Goal: Task Accomplishment & Management: Manage account settings

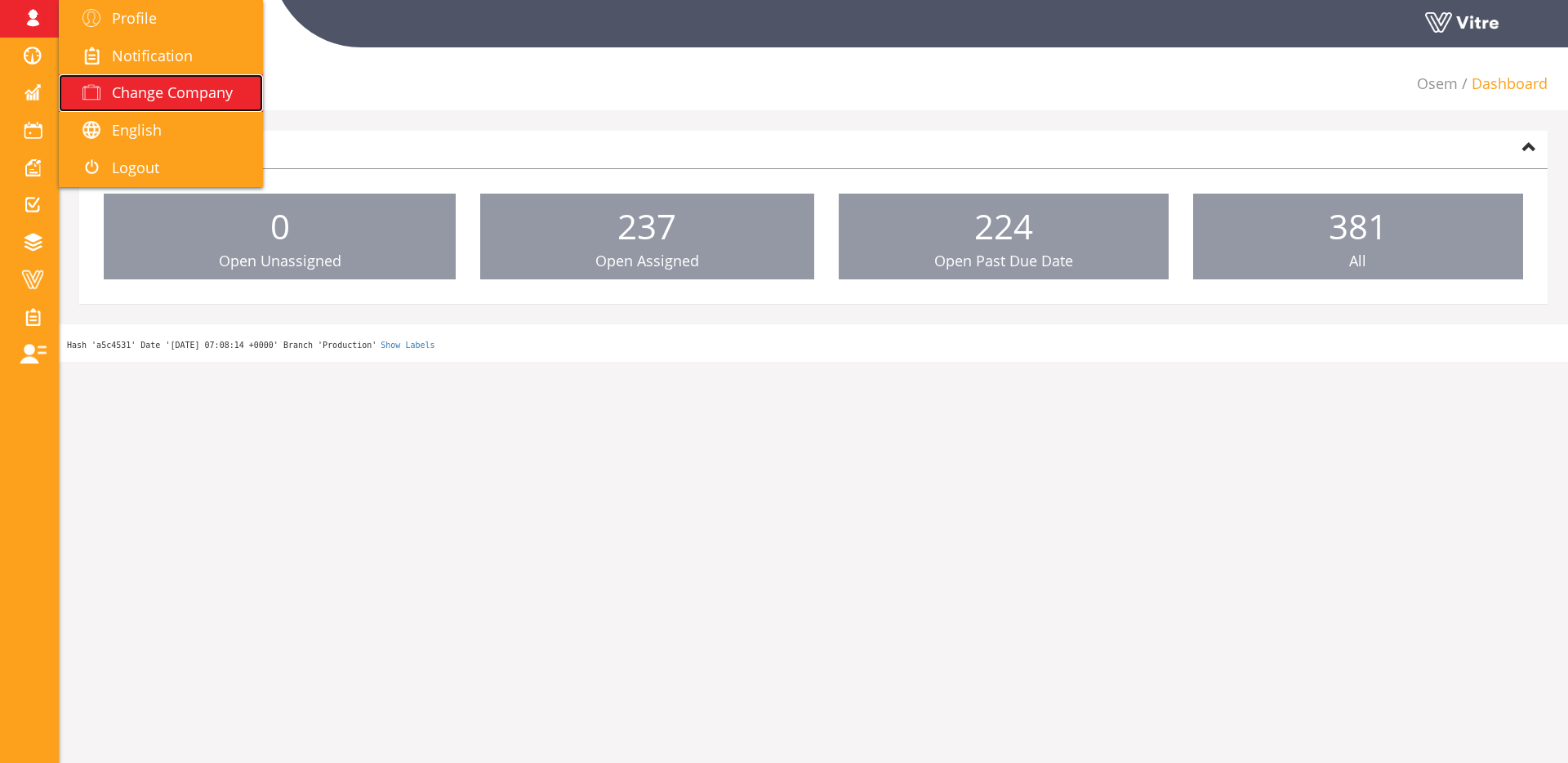
click at [137, 97] on span "Change Company" at bounding box center [172, 92] width 121 height 20
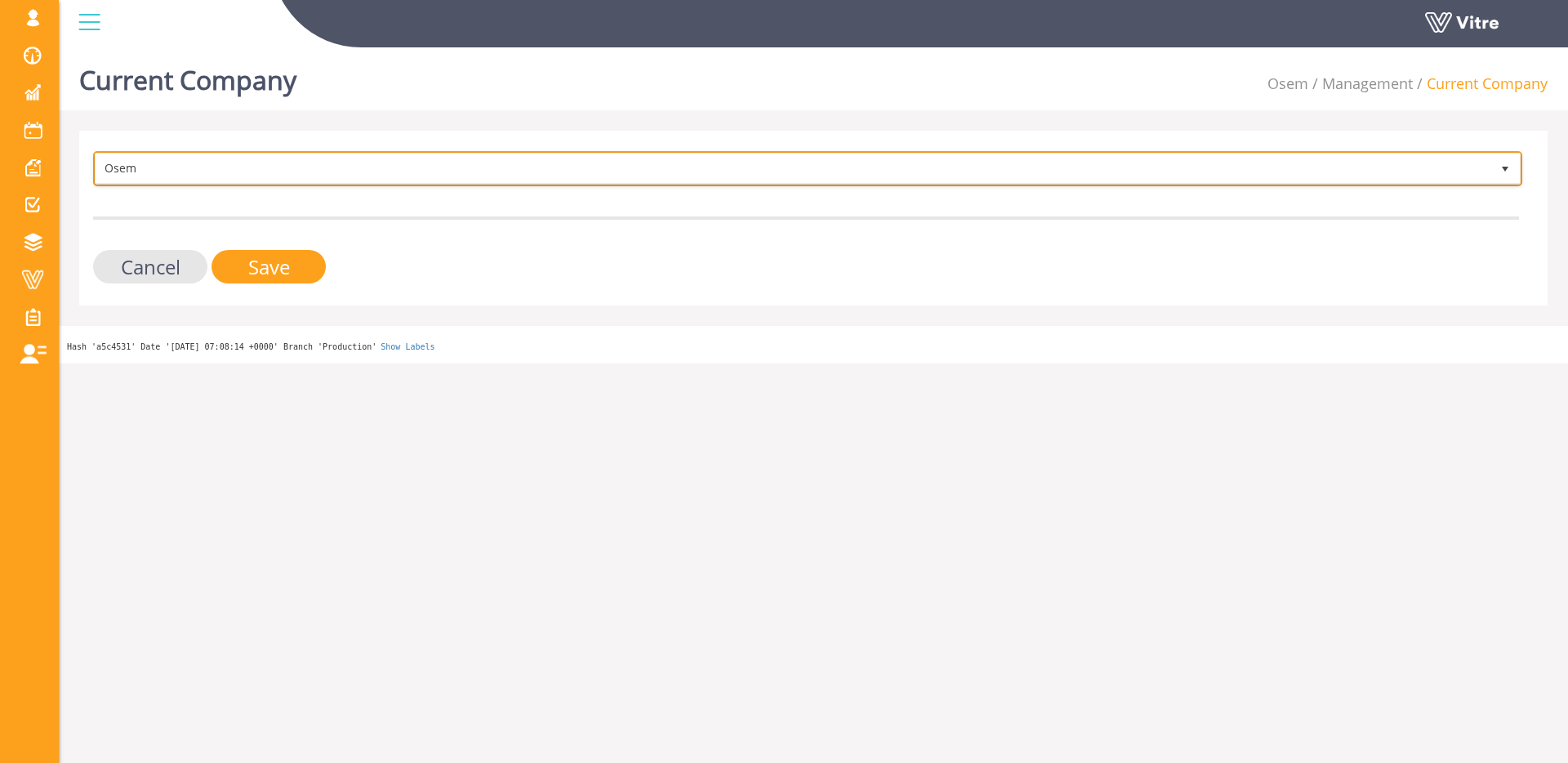
click at [413, 159] on span "Osem" at bounding box center [793, 168] width 1395 height 30
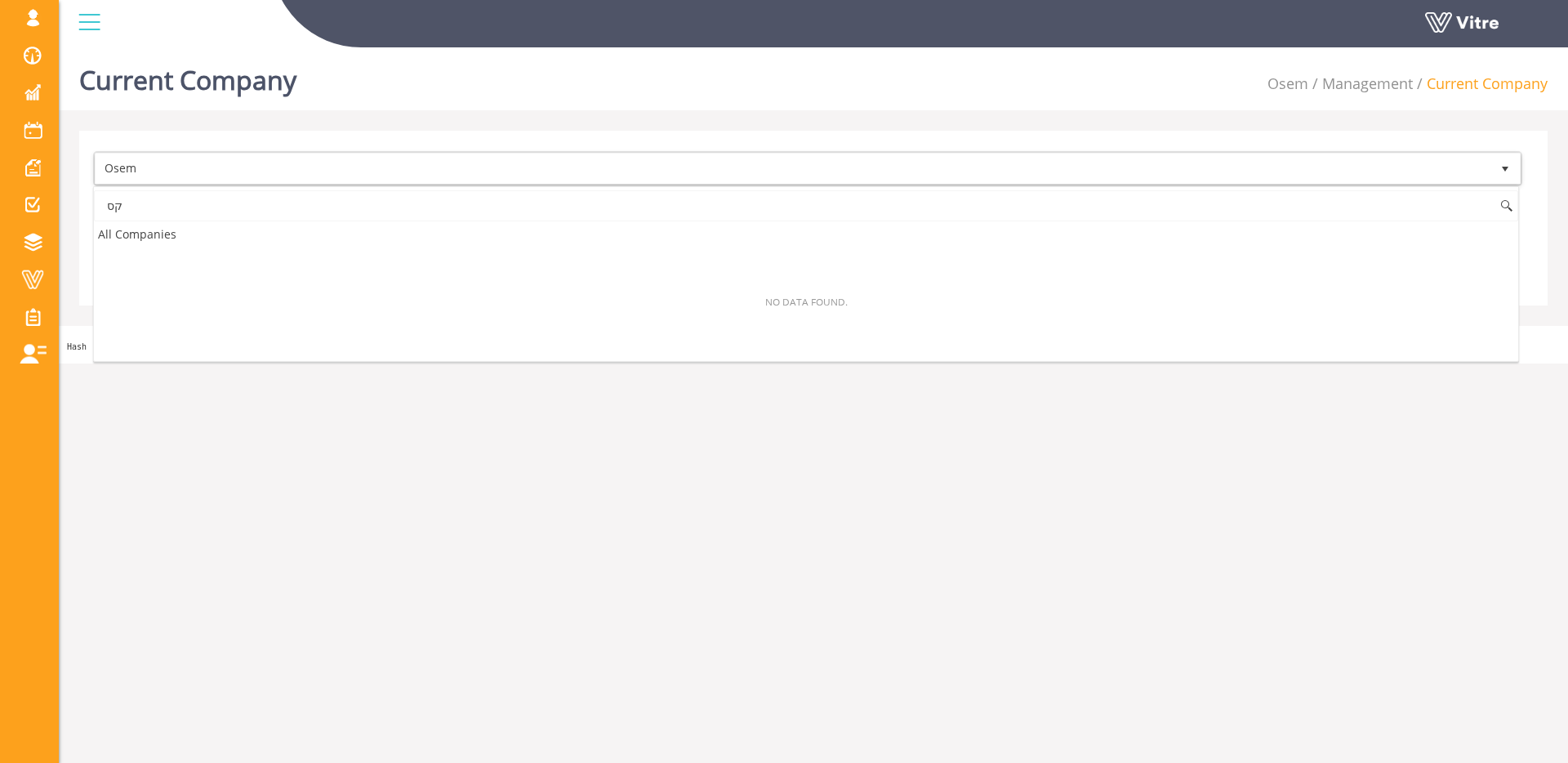
type input "ק"
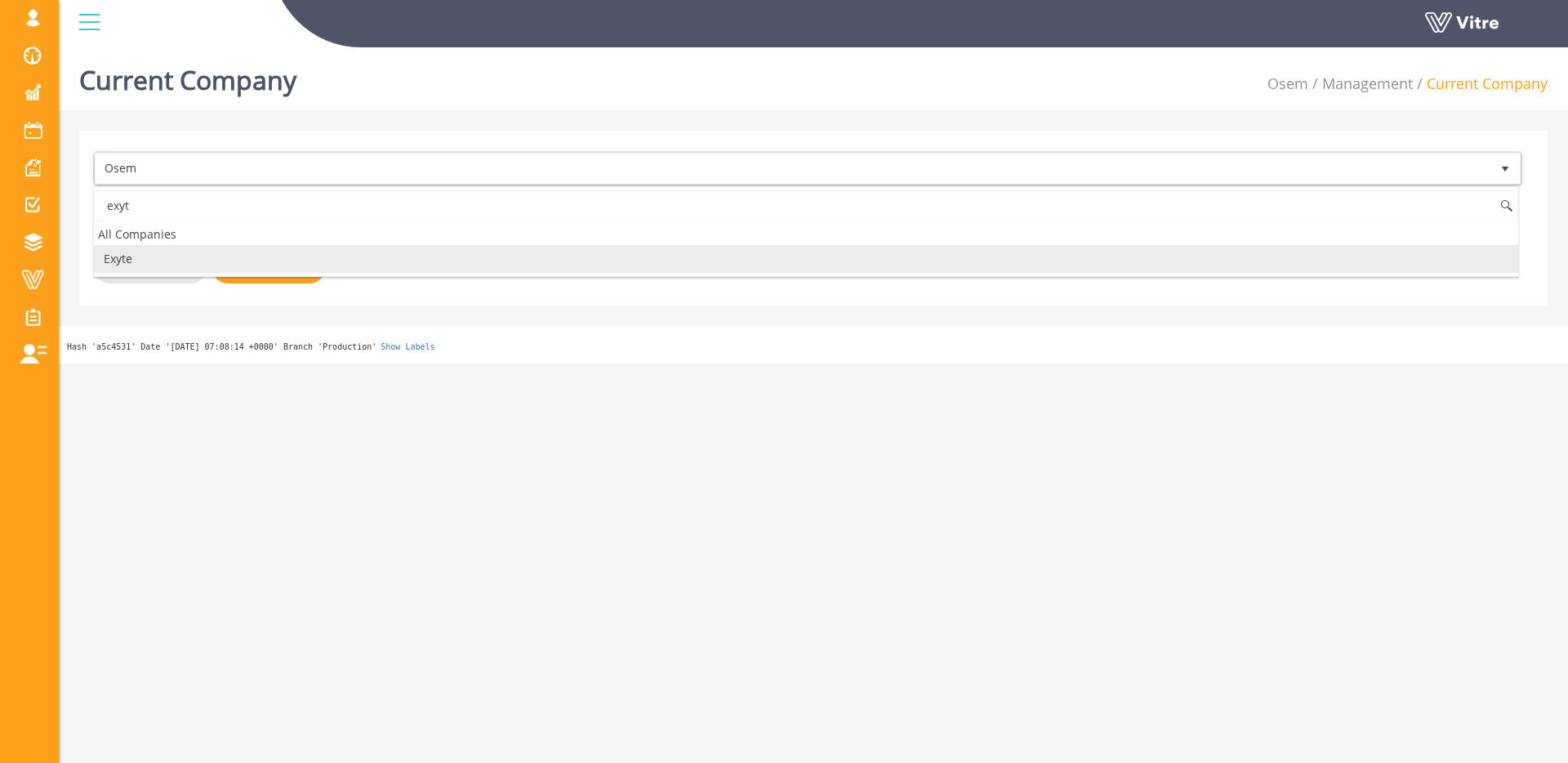
click at [348, 261] on li "Exyte" at bounding box center [806, 259] width 1425 height 28
type input "exyt"
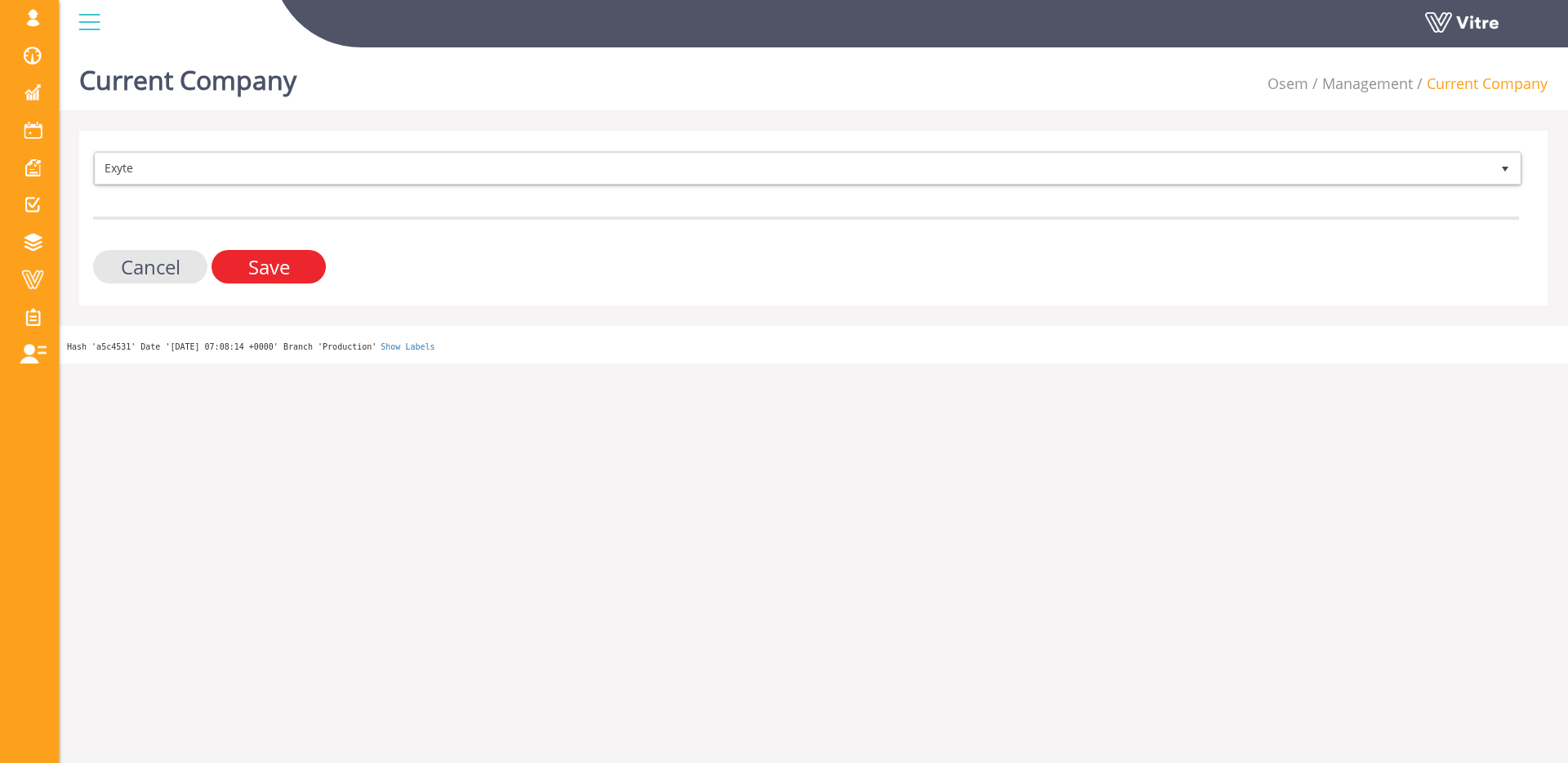
click at [265, 259] on input "Save" at bounding box center [268, 267] width 114 height 33
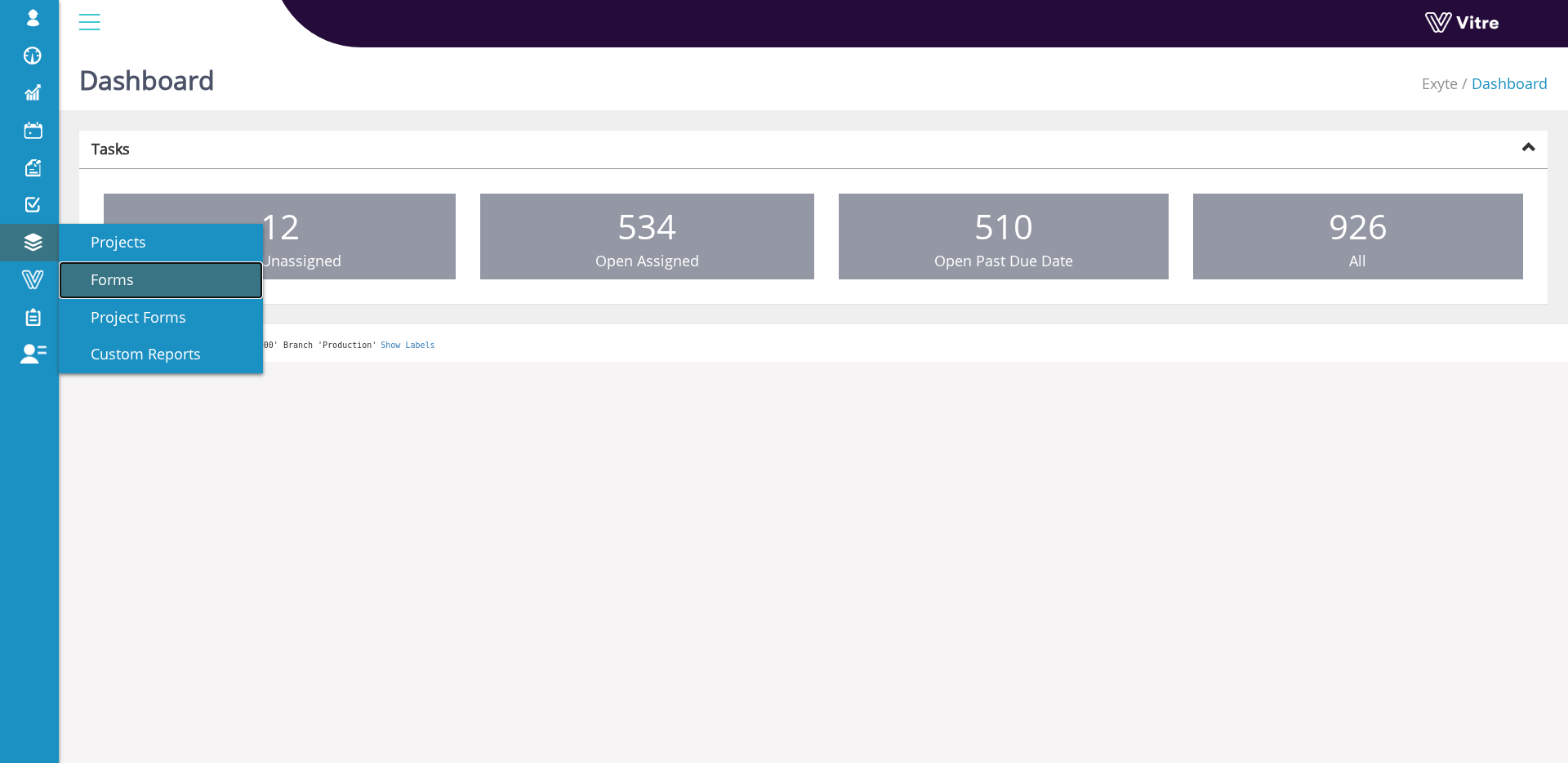
click at [80, 267] on link "Forms" at bounding box center [160, 280] width 204 height 37
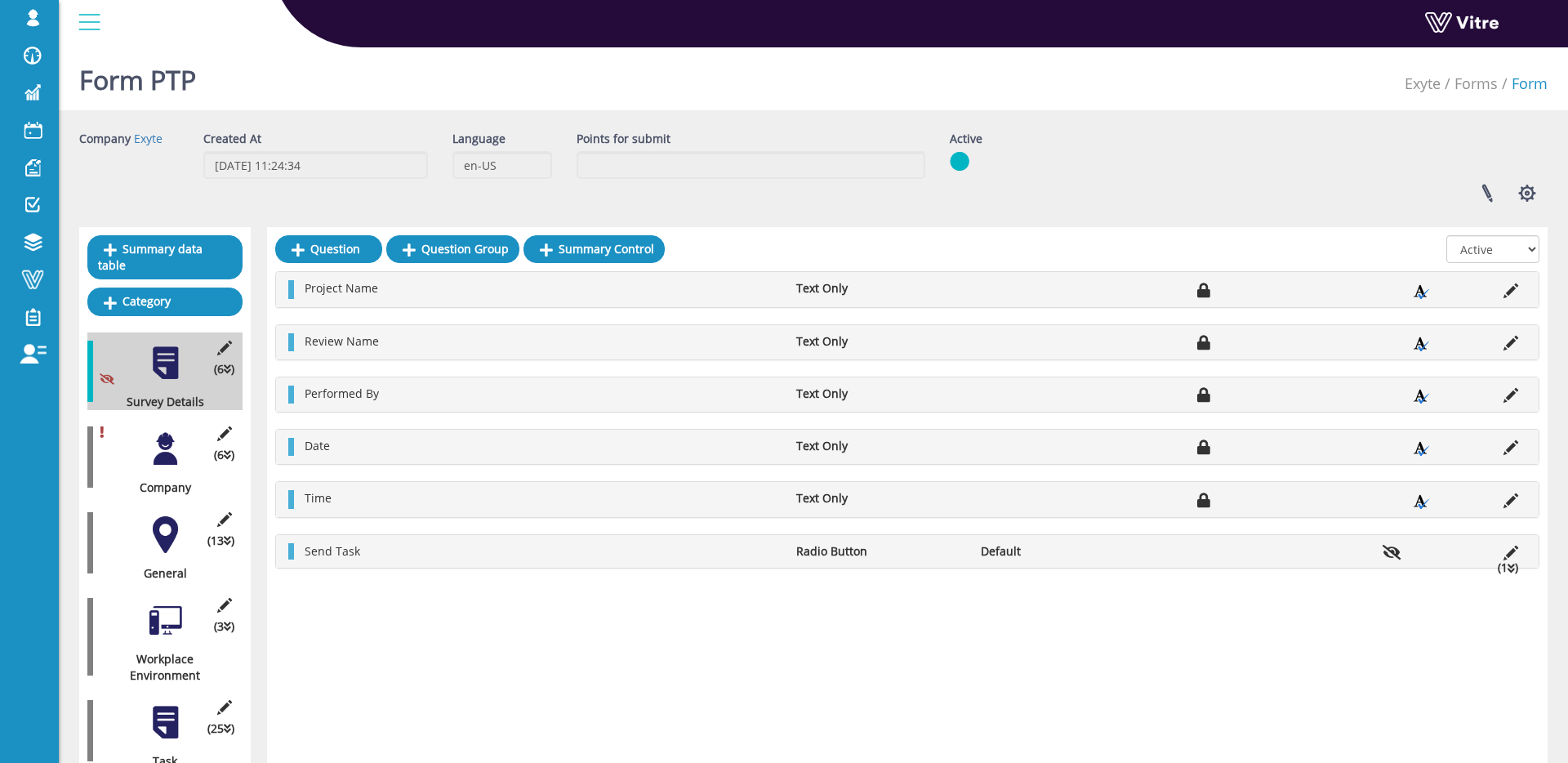
click at [159, 444] on div at bounding box center [165, 448] width 36 height 36
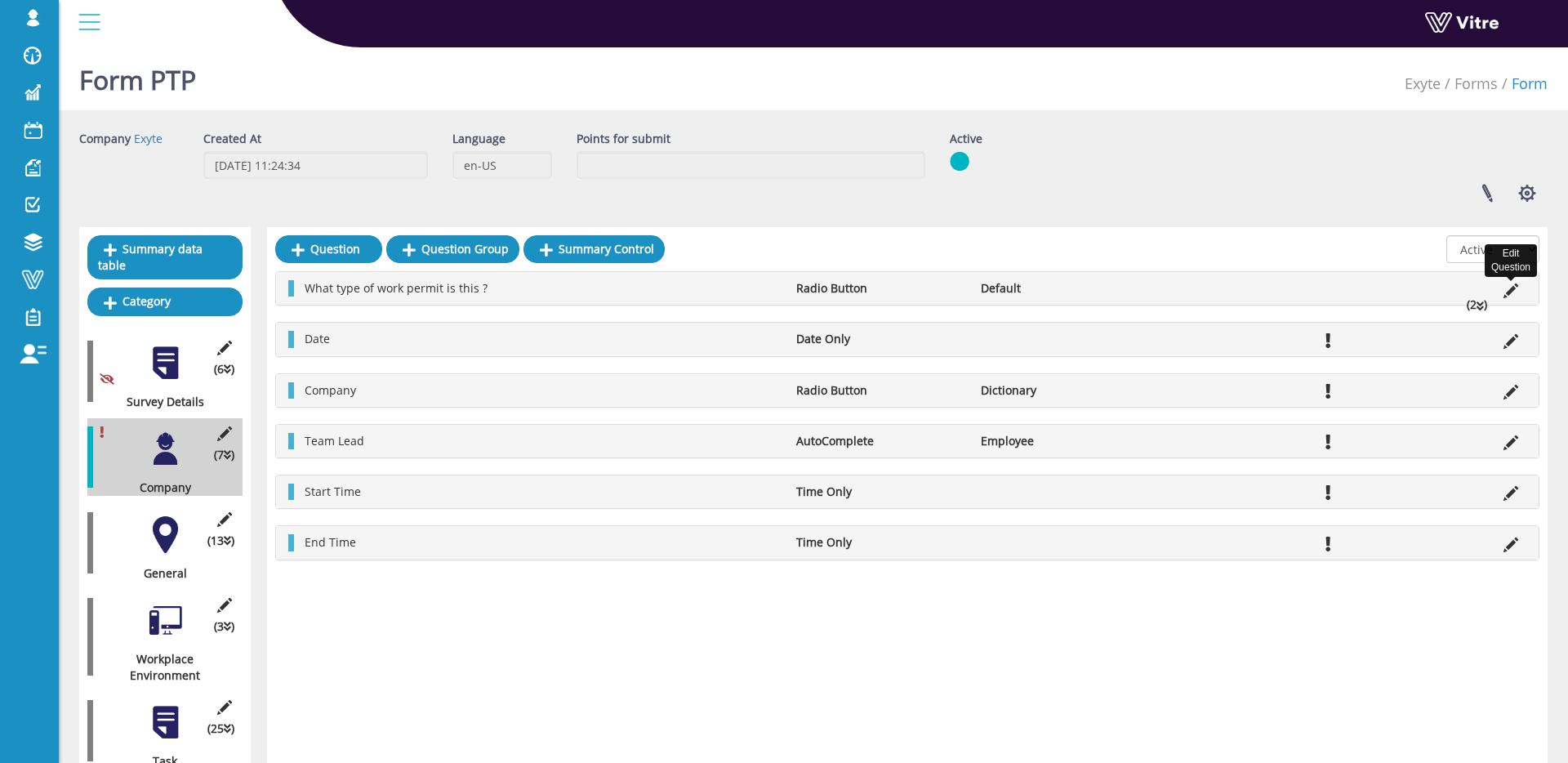
click at [1511, 288] on icon at bounding box center [1511, 291] width 15 height 15
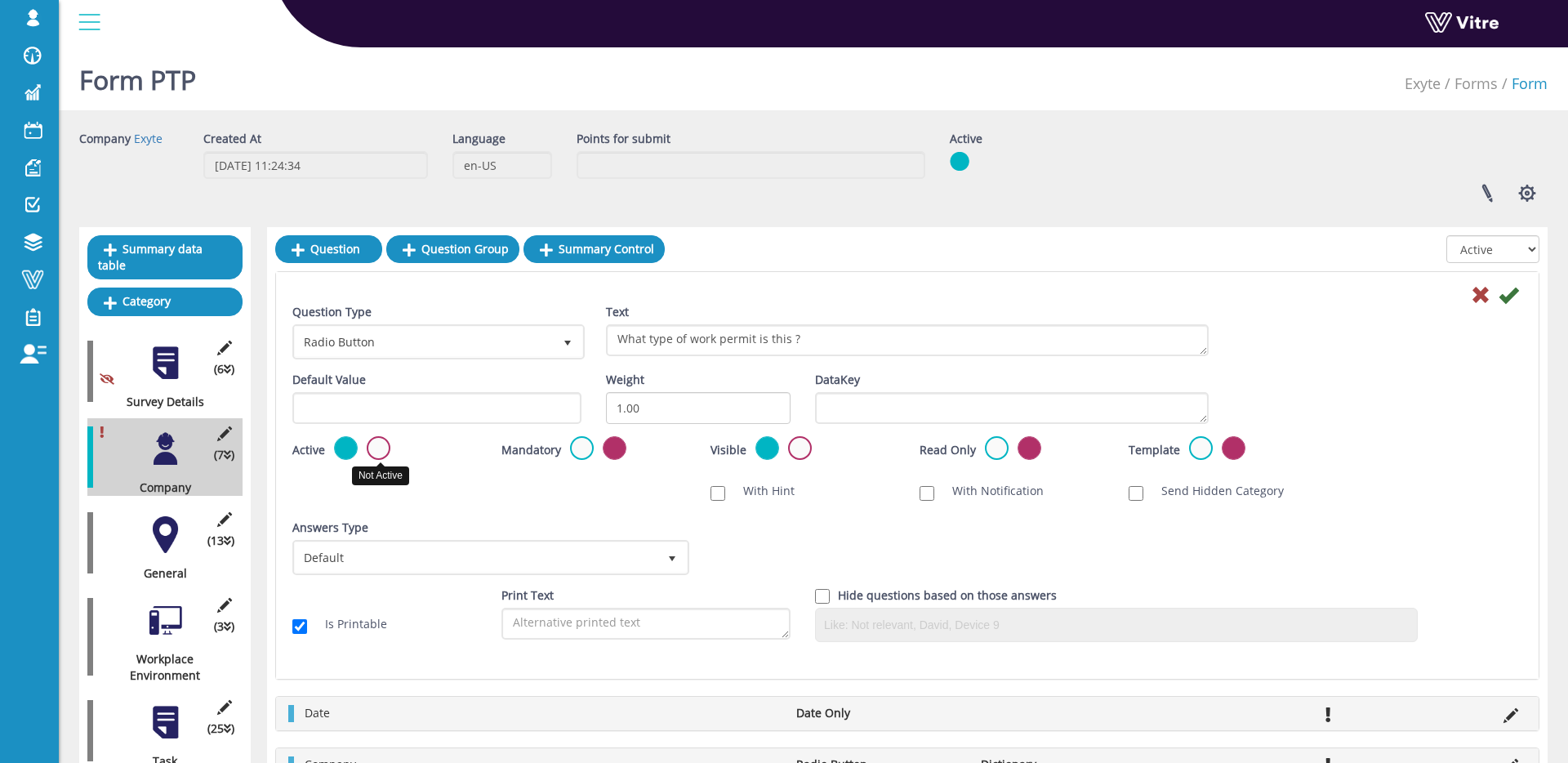
click at [382, 451] on label at bounding box center [378, 448] width 23 height 23
click at [0, 0] on input "radio" at bounding box center [0, 0] width 0 height 0
click at [1510, 297] on icon at bounding box center [1508, 294] width 20 height 20
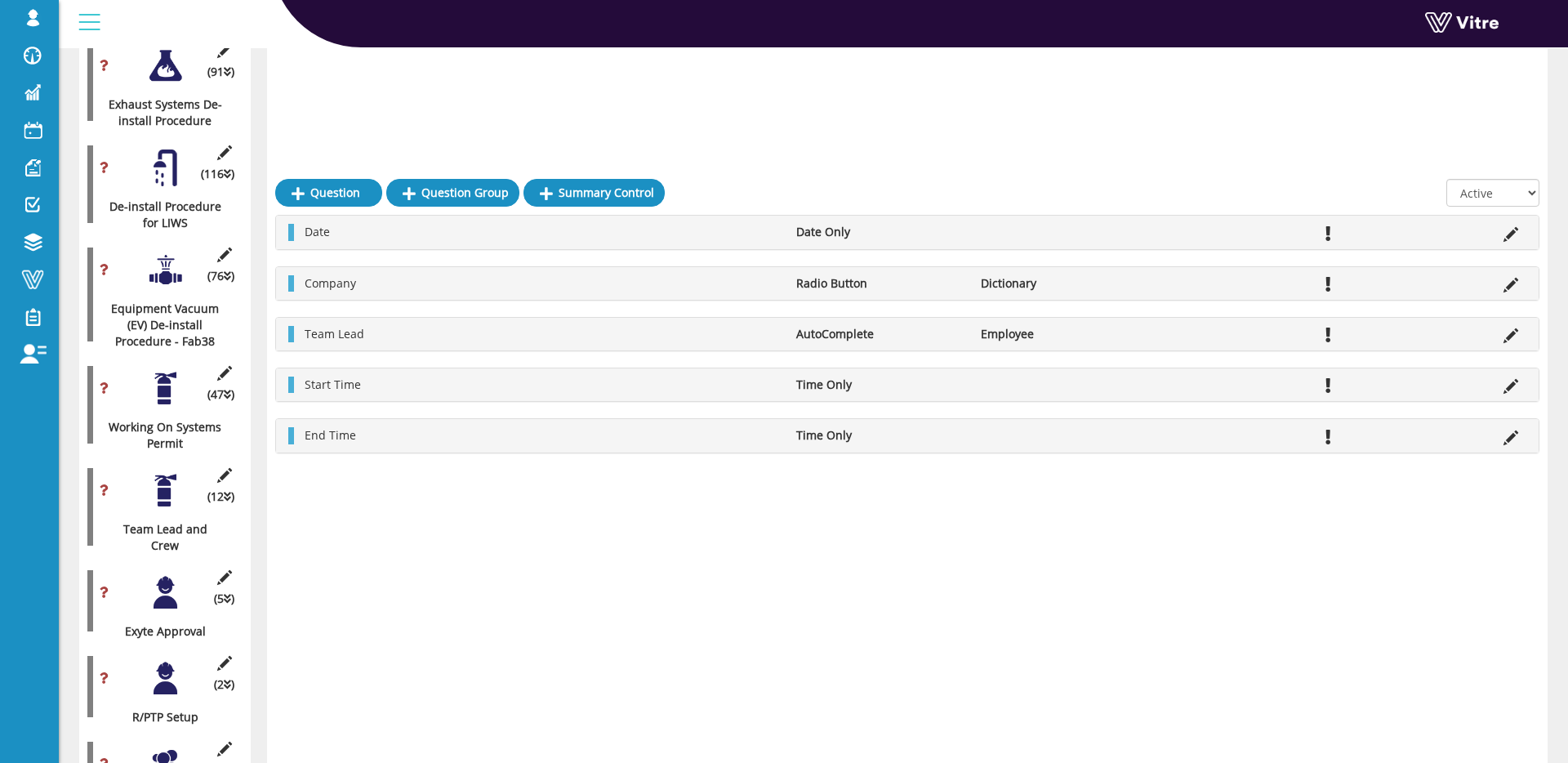
scroll to position [2767, 0]
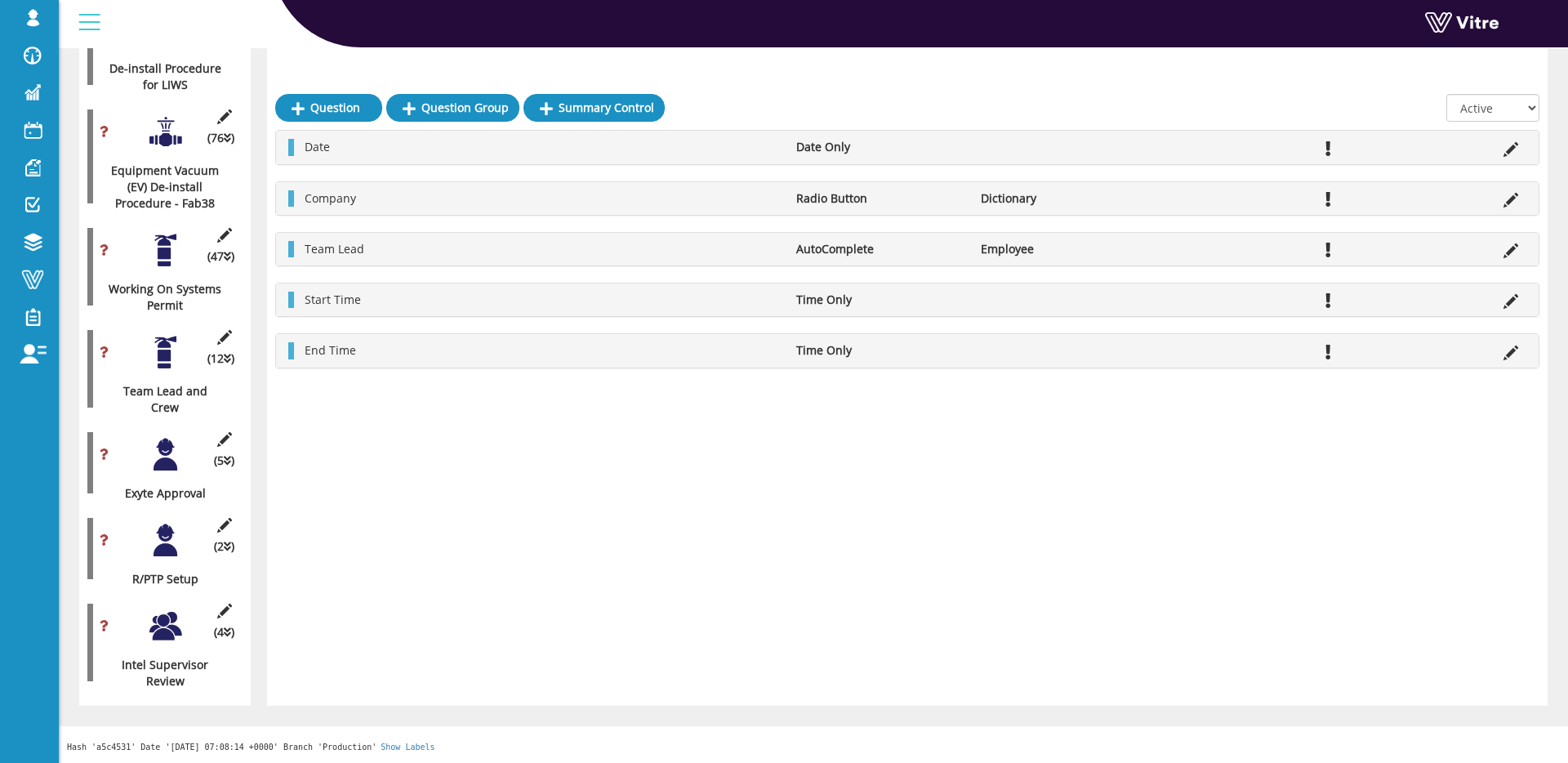
click at [228, 606] on icon at bounding box center [224, 611] width 20 height 15
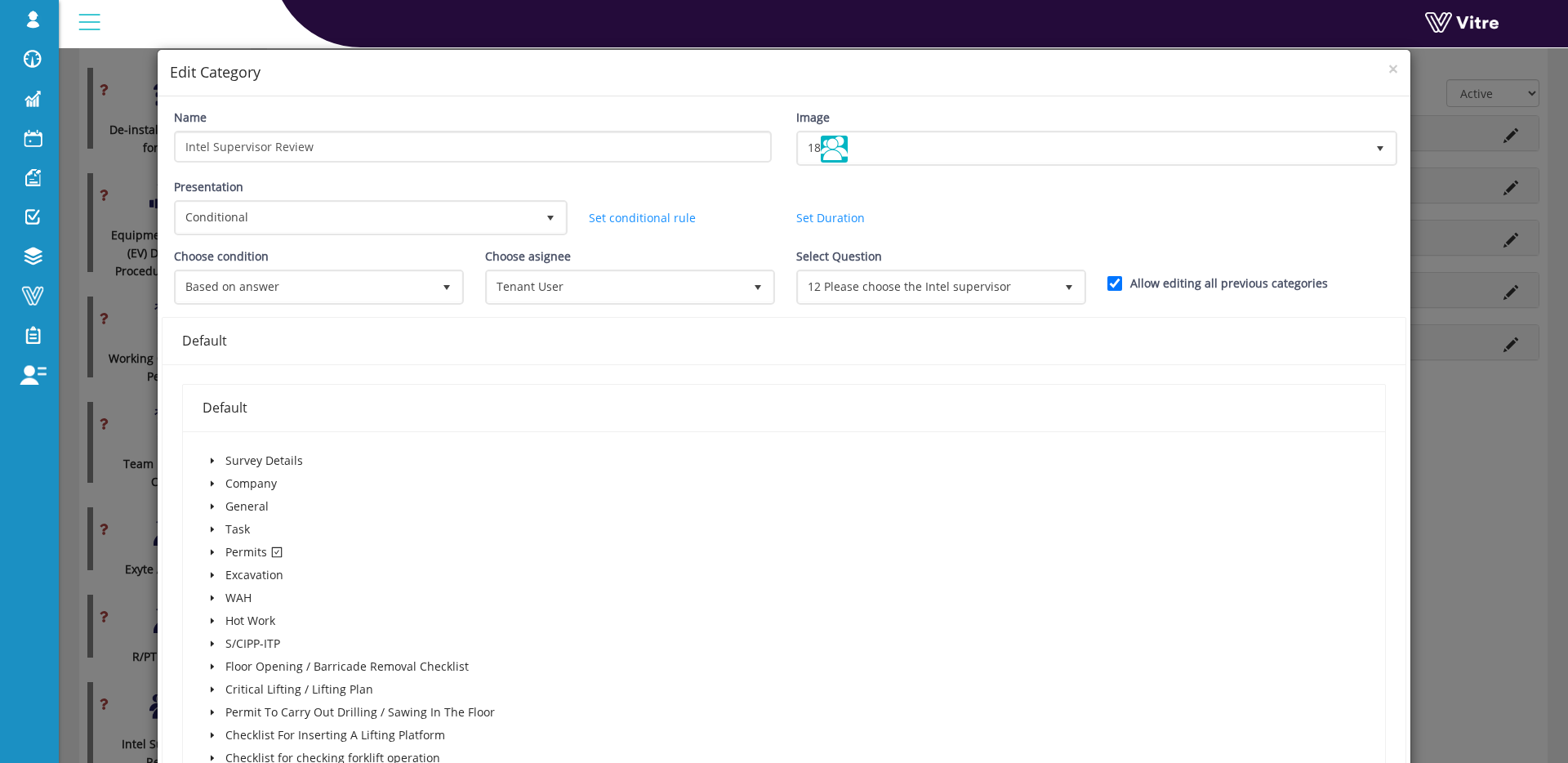
click at [1161, 288] on label "Allow editing all previous categories" at bounding box center [1229, 283] width 197 height 18
click at [1122, 288] on input "Allow editing all previous categories" at bounding box center [1115, 284] width 15 height 15
checkbox input "false"
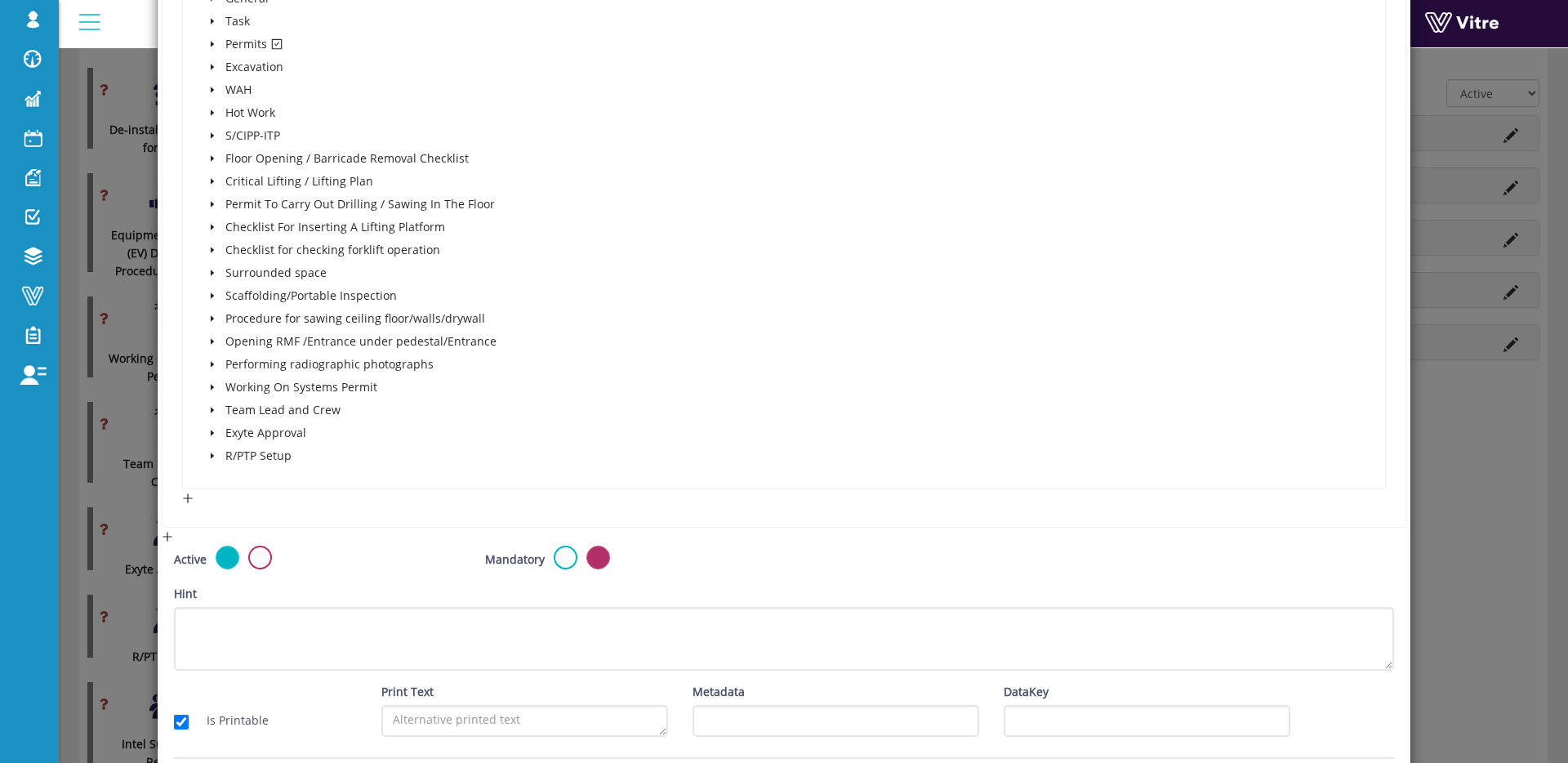
scroll to position [571, 0]
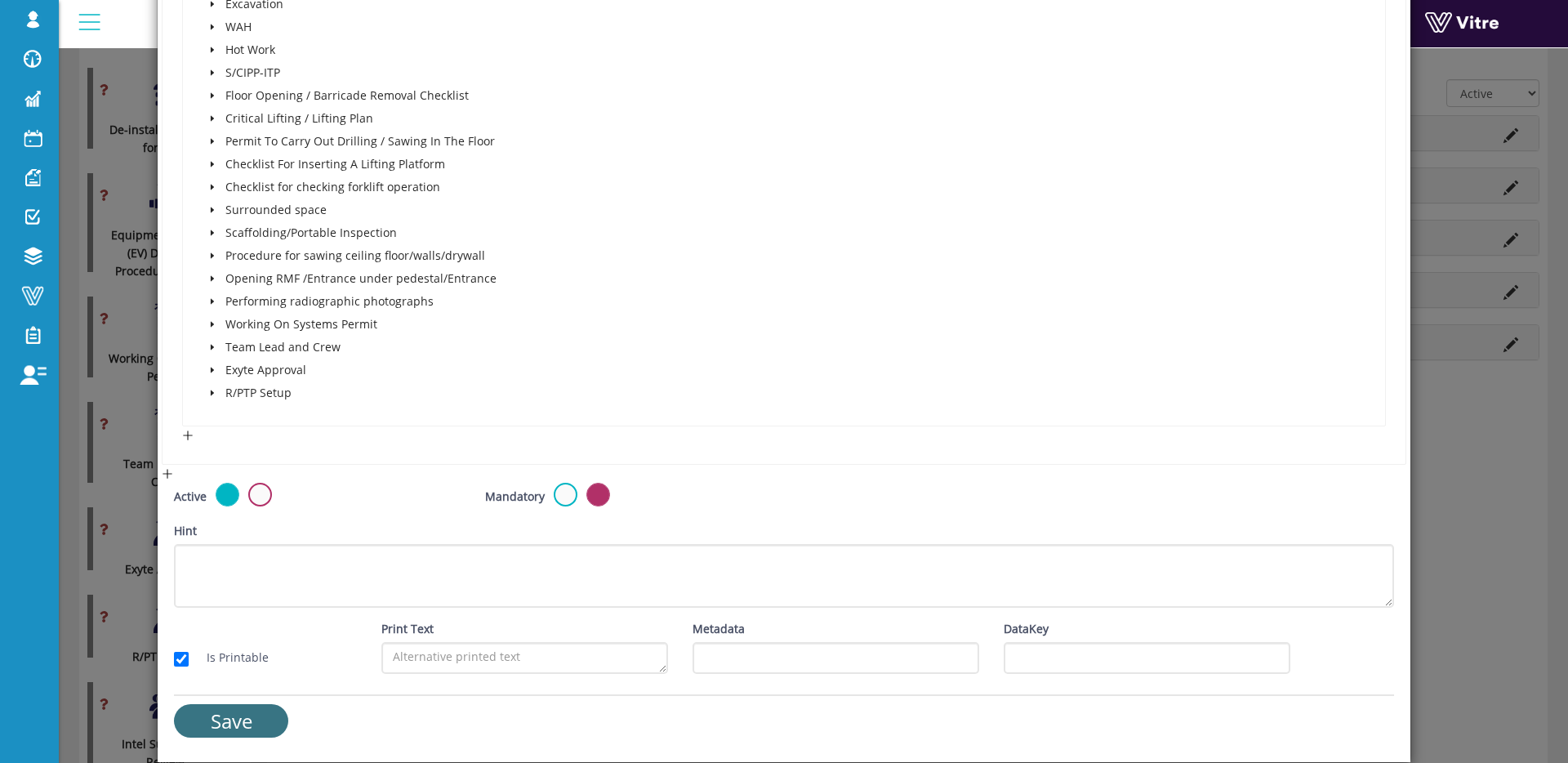
click at [237, 729] on input "Save" at bounding box center [231, 721] width 114 height 33
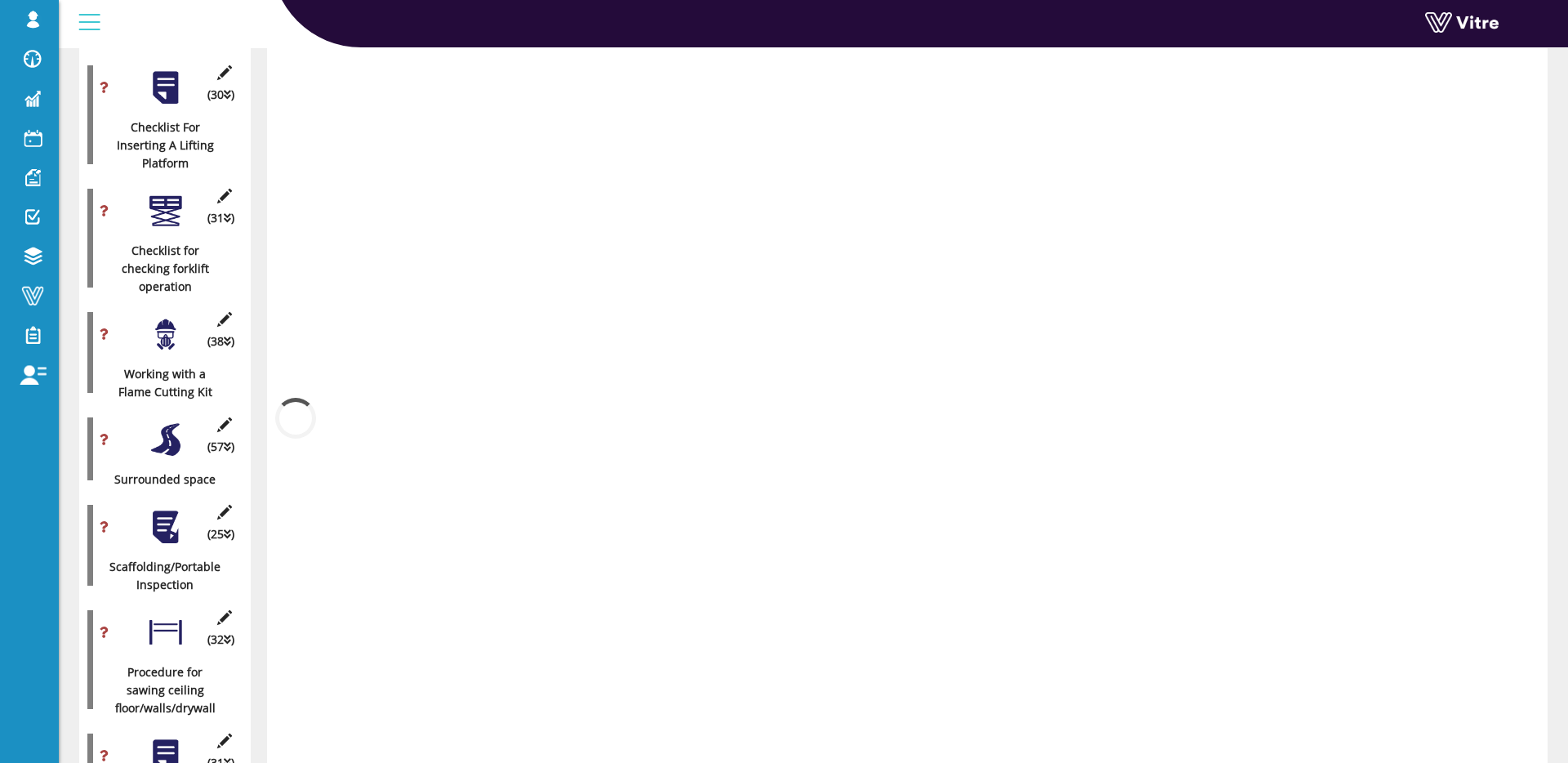
scroll to position [2767, 0]
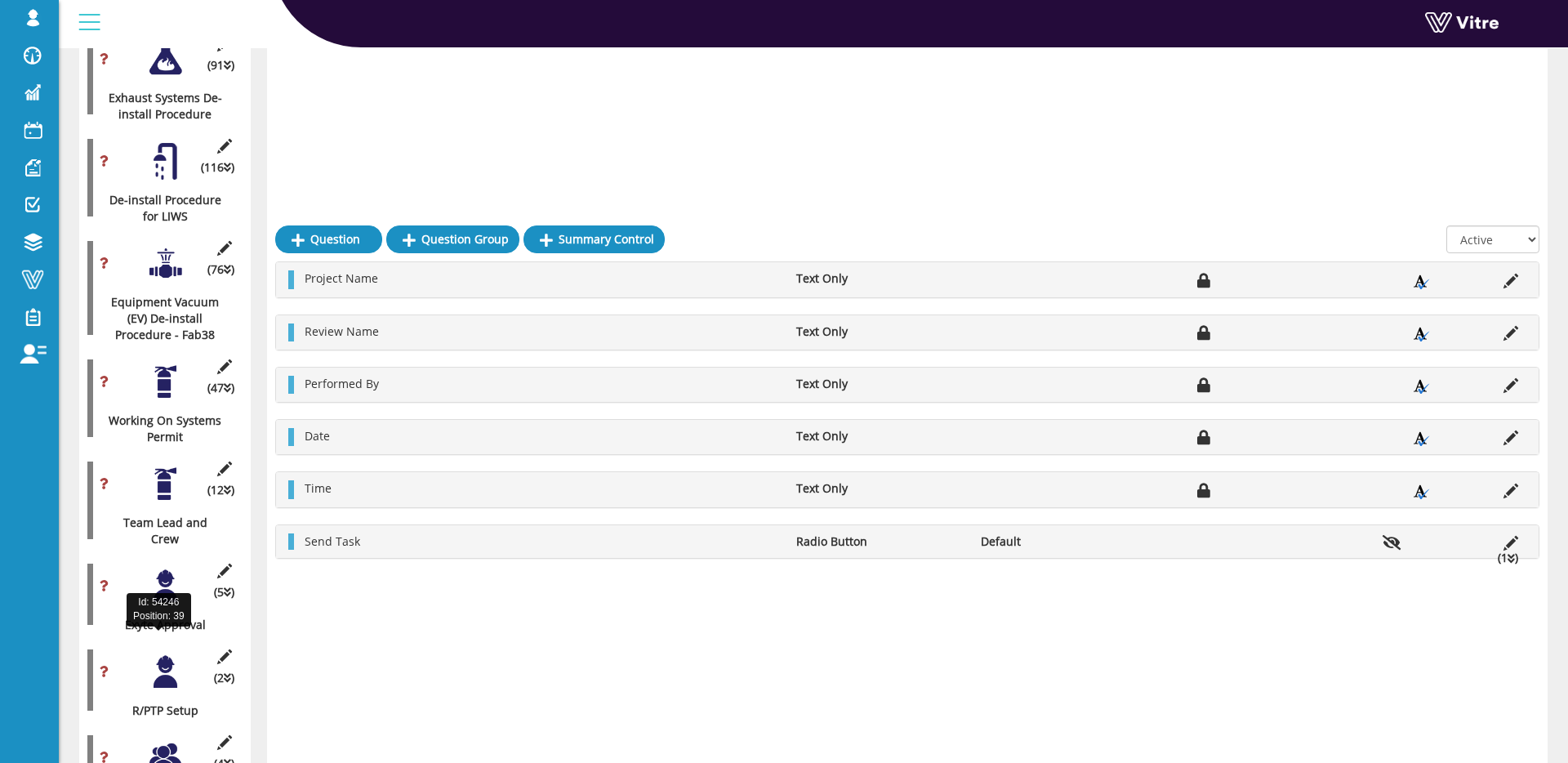
scroll to position [2767, 0]
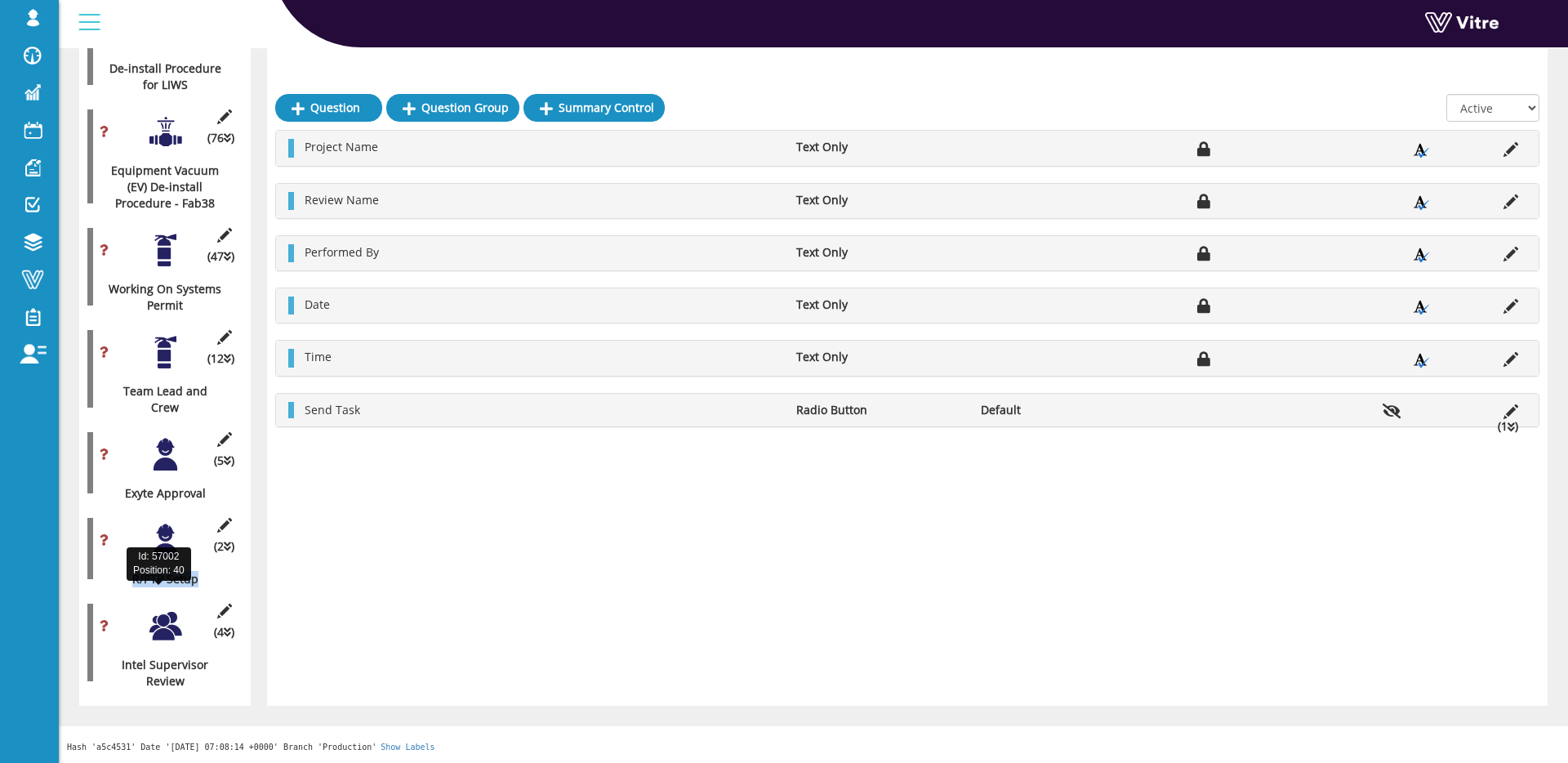
drag, startPoint x: 134, startPoint y: 578, endPoint x: 235, endPoint y: 581, distance: 101.0
click at [226, 582] on div "R/PTP Setup" at bounding box center [159, 580] width 143 height 17
